Goal: Information Seeking & Learning: Learn about a topic

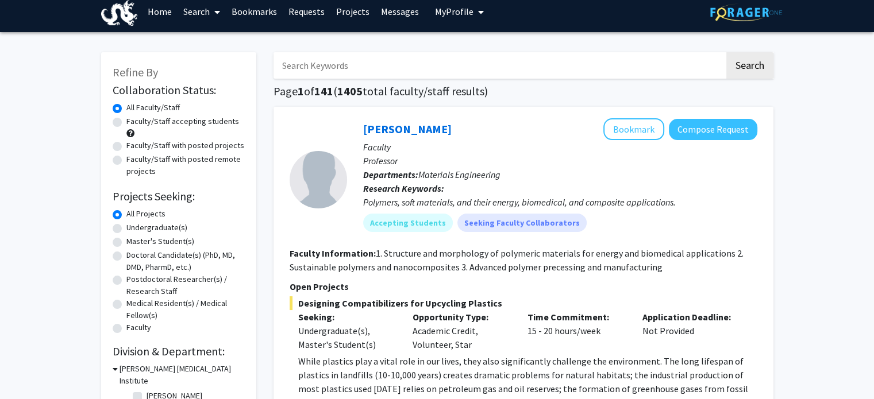
scroll to position [10, 0]
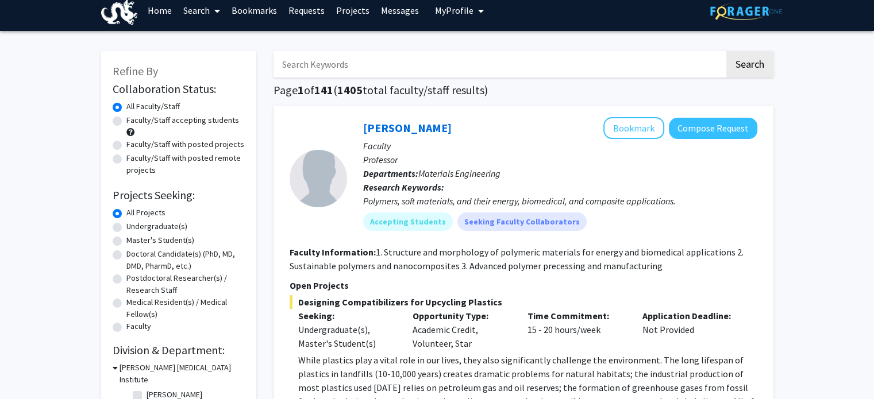
click at [122, 227] on div "Undergraduate(s)" at bounding box center [179, 228] width 132 height 14
click at [126, 226] on label "Undergraduate(s)" at bounding box center [156, 227] width 61 height 12
click at [126, 226] on input "Undergraduate(s)" at bounding box center [129, 224] width 7 height 7
radio input "true"
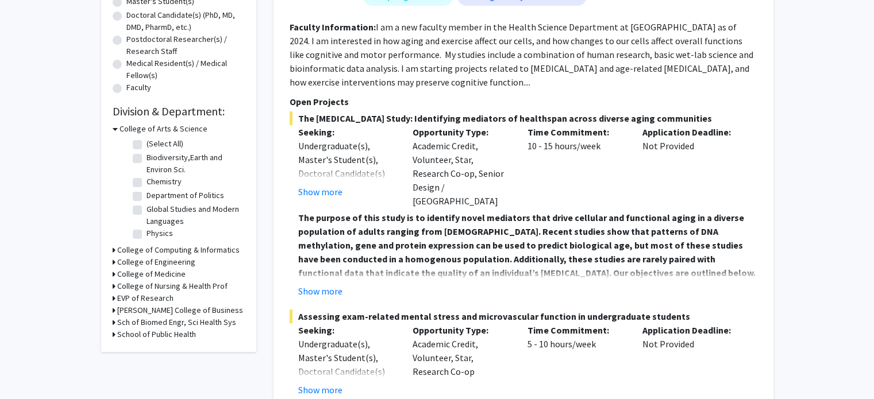
scroll to position [251, 0]
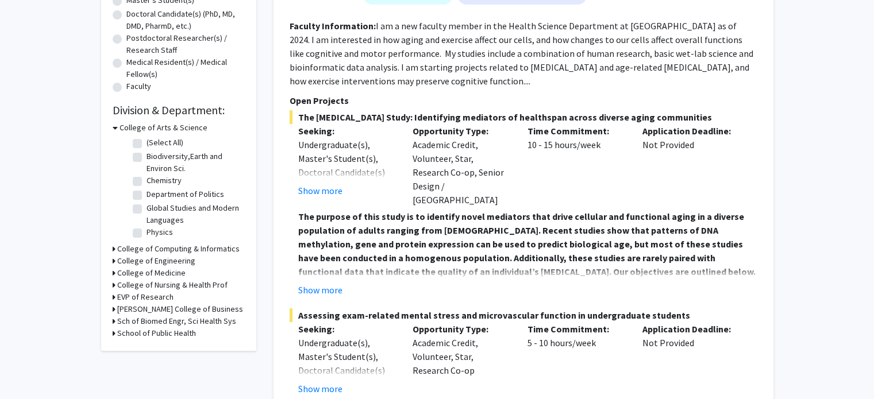
click at [184, 263] on h3 "College of Engineering" at bounding box center [156, 261] width 78 height 12
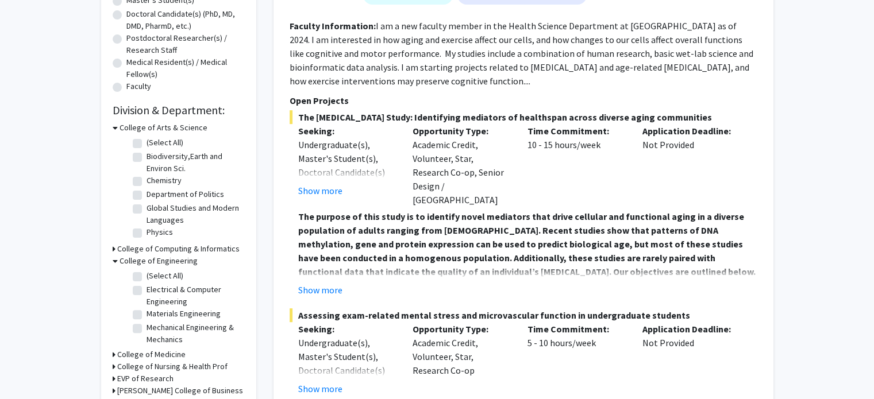
click at [172, 287] on label "Electrical & Computer Engineering" at bounding box center [194, 296] width 95 height 24
click at [154, 287] on input "Electrical & Computer Engineering" at bounding box center [150, 287] width 7 height 7
checkbox input "true"
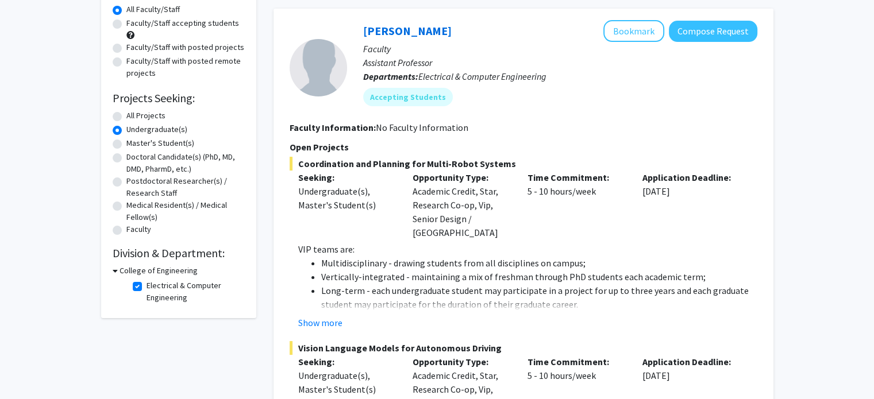
scroll to position [108, 0]
click at [333, 315] on button "Show more" at bounding box center [320, 322] width 44 height 14
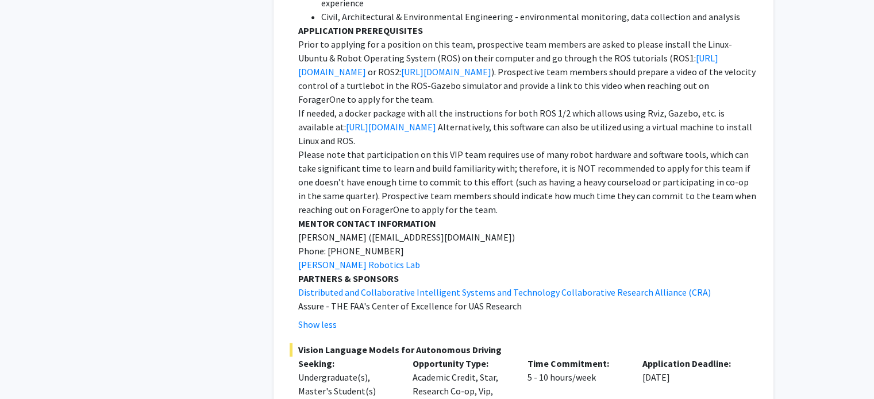
scroll to position [1326, 0]
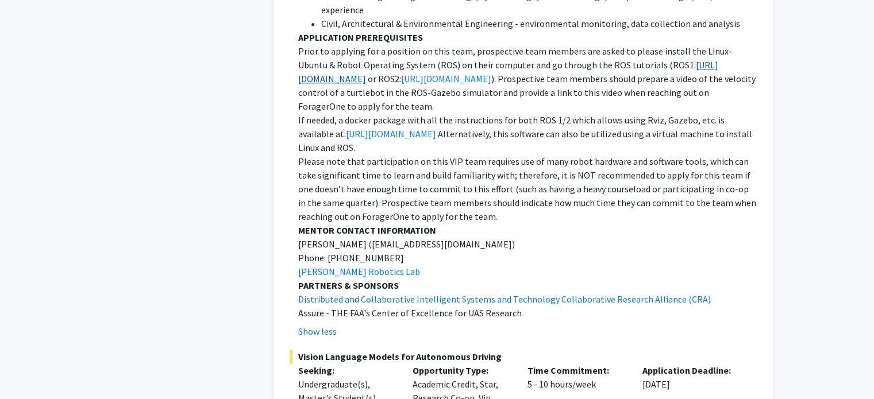
click at [652, 59] on link "[URL][DOMAIN_NAME]" at bounding box center [508, 71] width 420 height 25
click at [411, 238] on span "[EMAIL_ADDRESS][DOMAIN_NAME])" at bounding box center [443, 243] width 143 height 11
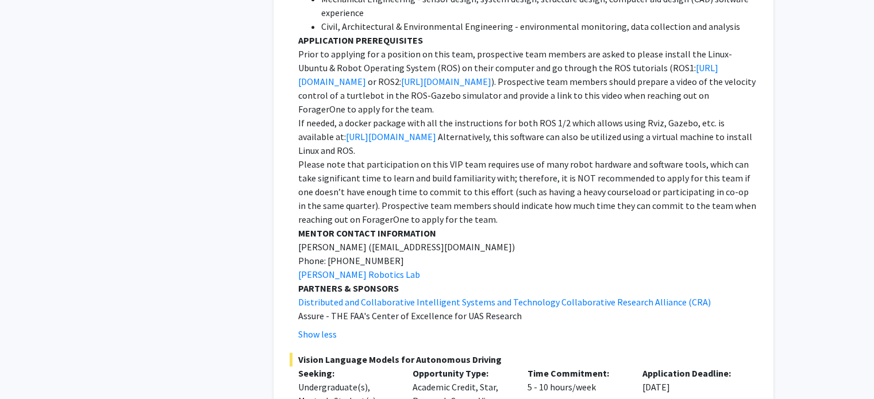
scroll to position [1323, 0]
click at [588, 59] on p "Prior to applying for a position on this team, prospective team members are ask…" at bounding box center [527, 82] width 459 height 69
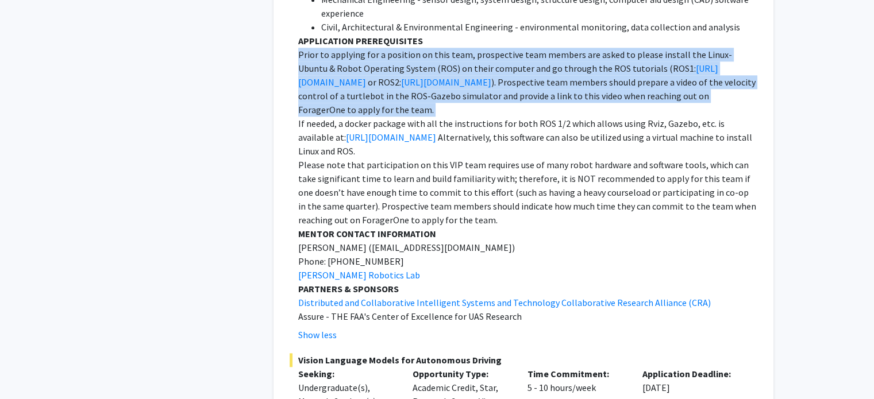
click at [588, 59] on p "Prior to applying for a position on this team, prospective team members are ask…" at bounding box center [527, 82] width 459 height 69
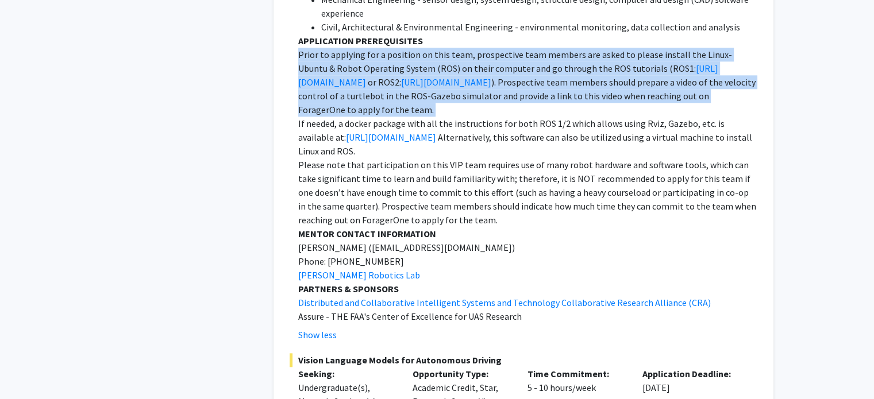
click at [588, 59] on p "Prior to applying for a position on this team, prospective team members are ask…" at bounding box center [527, 82] width 459 height 69
click at [604, 84] on p "Prior to applying for a position on this team, prospective team members are ask…" at bounding box center [527, 82] width 459 height 69
